Goal: Navigation & Orientation: Find specific page/section

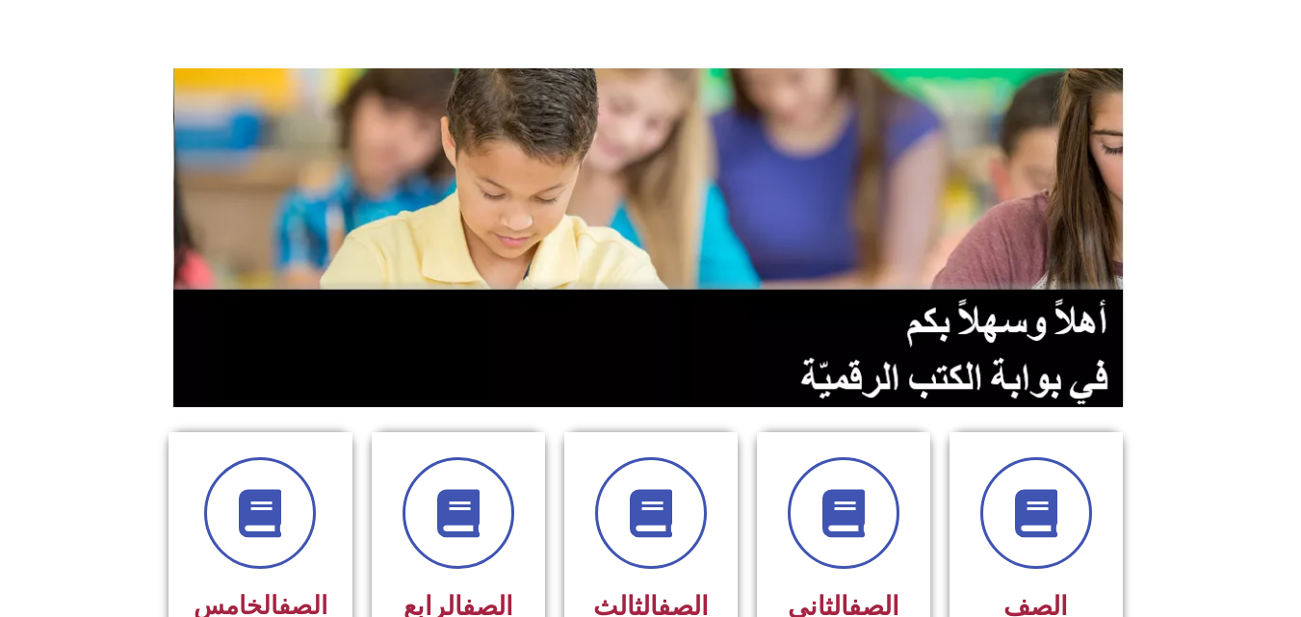
scroll to position [482, 0]
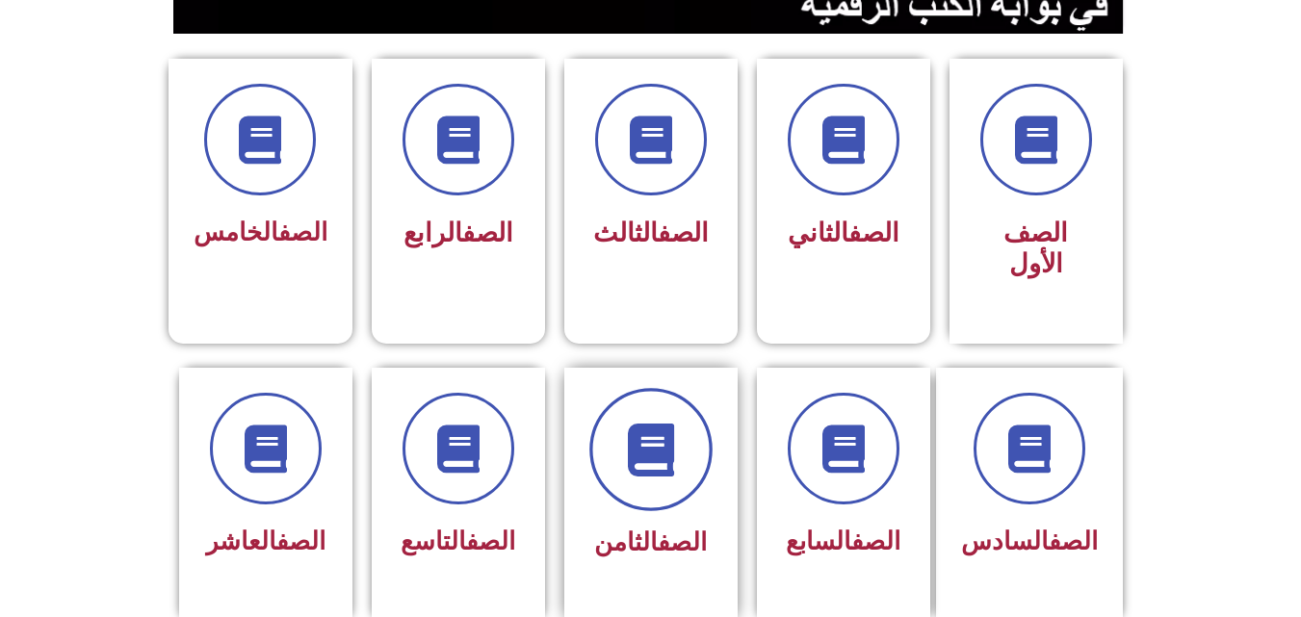
click at [671, 444] on span at bounding box center [650, 449] width 123 height 123
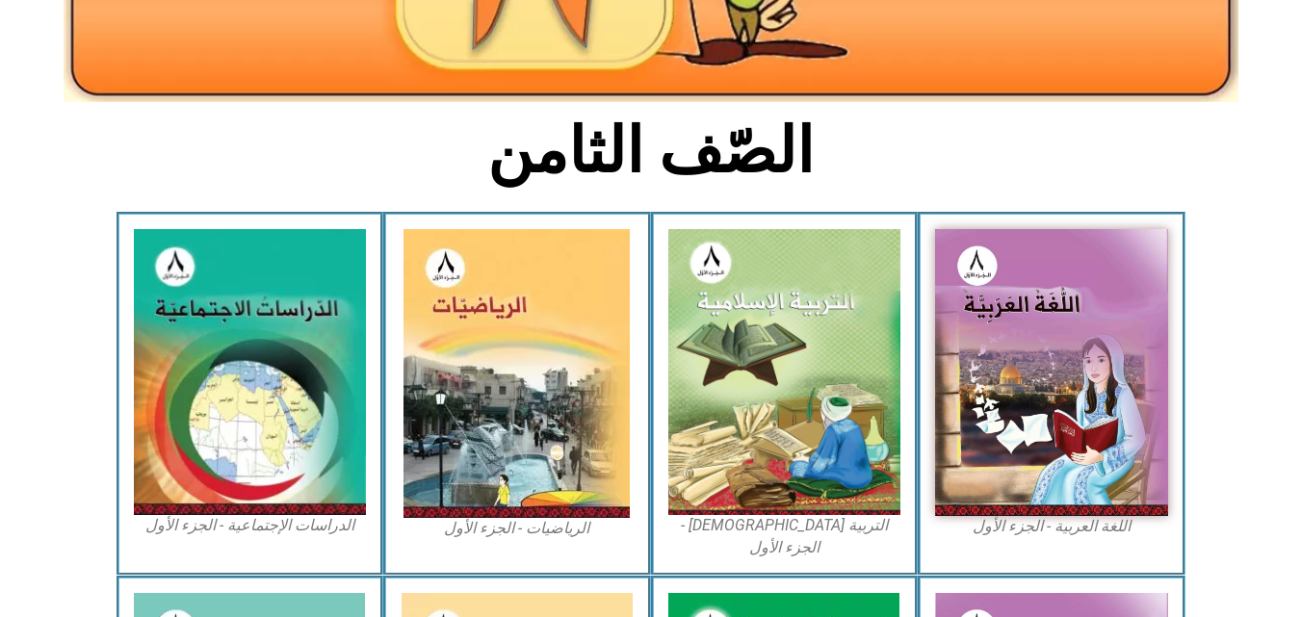
scroll to position [385, 0]
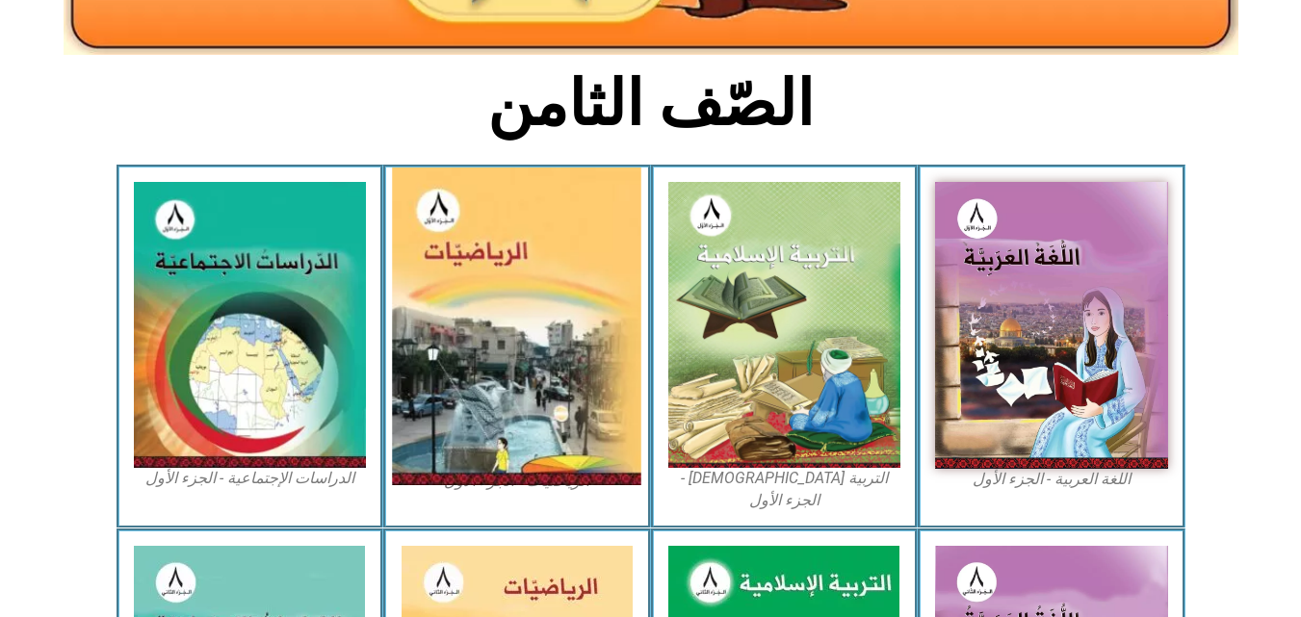
click at [580, 288] on img at bounding box center [517, 327] width 249 height 318
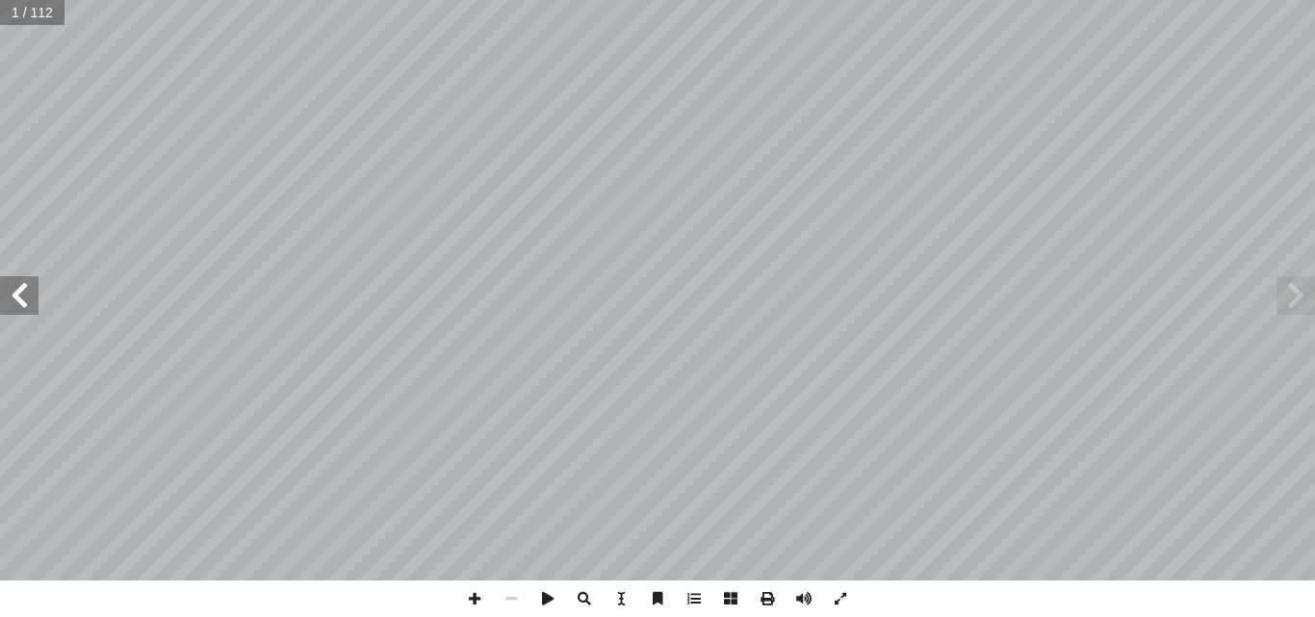
click at [10, 304] on span at bounding box center [19, 295] width 39 height 39
click at [16, 299] on span at bounding box center [19, 295] width 39 height 39
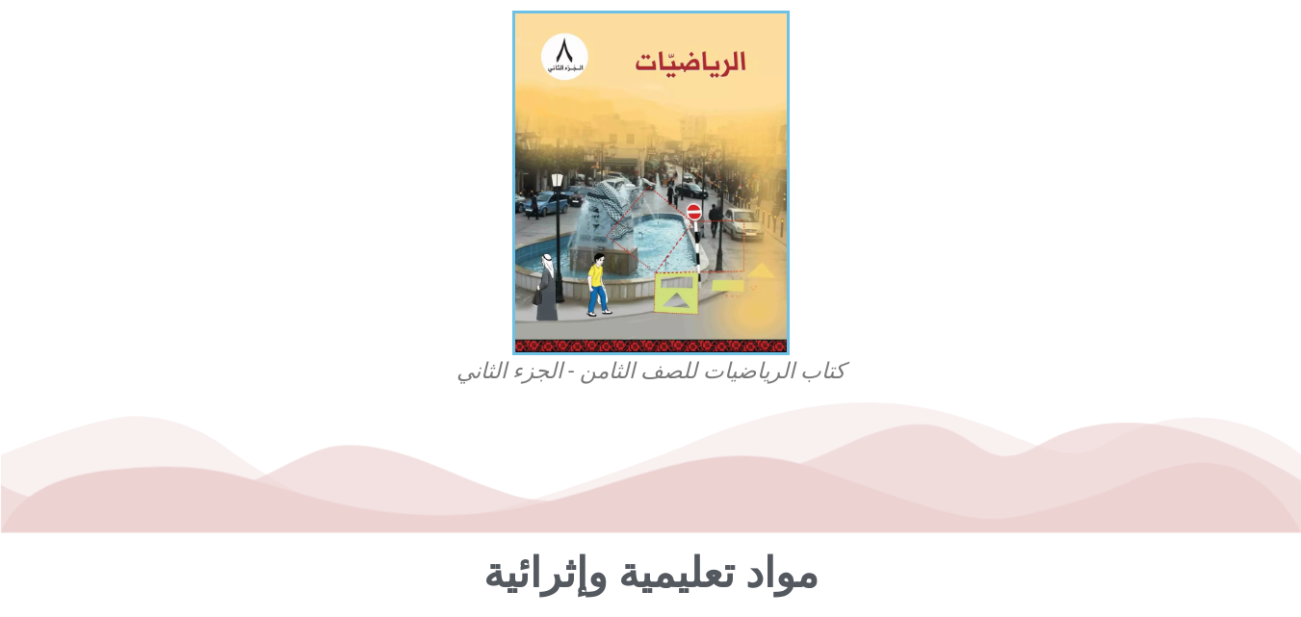
scroll to position [578, 0]
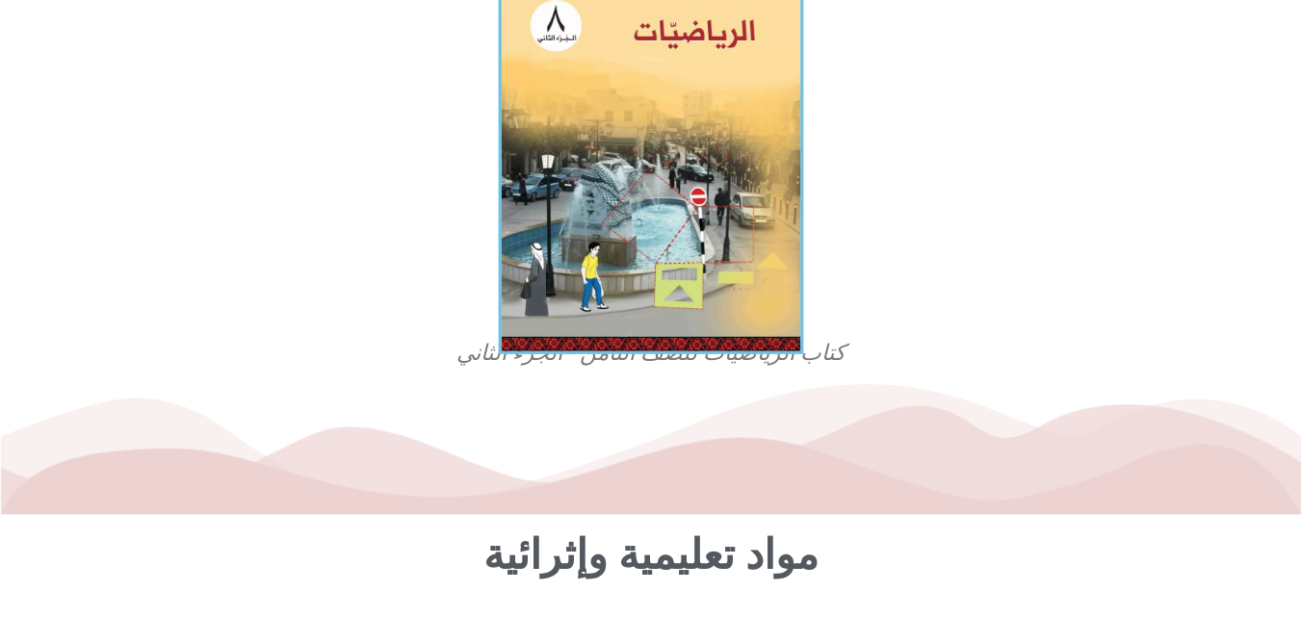
click at [731, 280] on img at bounding box center [650, 164] width 305 height 379
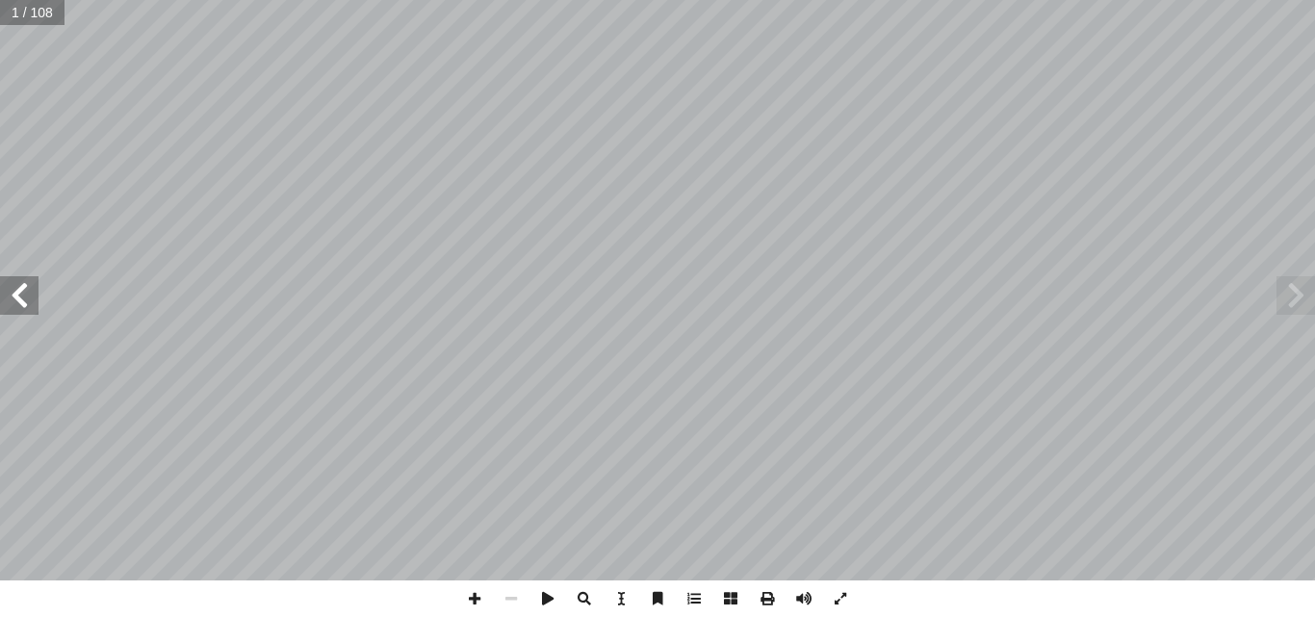
click at [13, 295] on span at bounding box center [19, 295] width 39 height 39
